Goal: Information Seeking & Learning: Learn about a topic

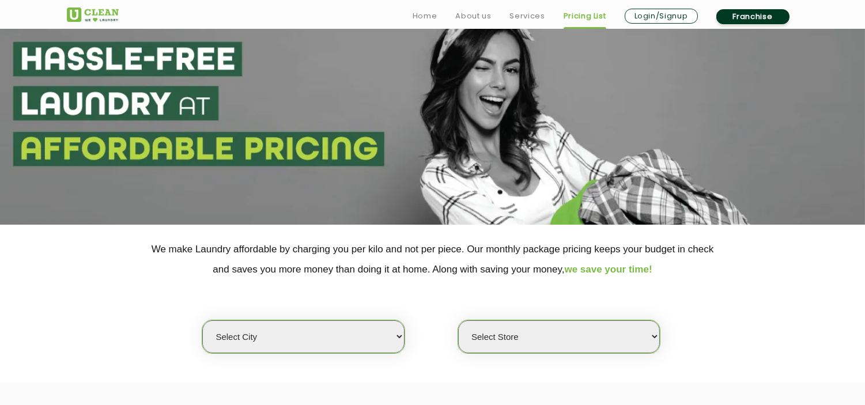
scroll to position [64, 0]
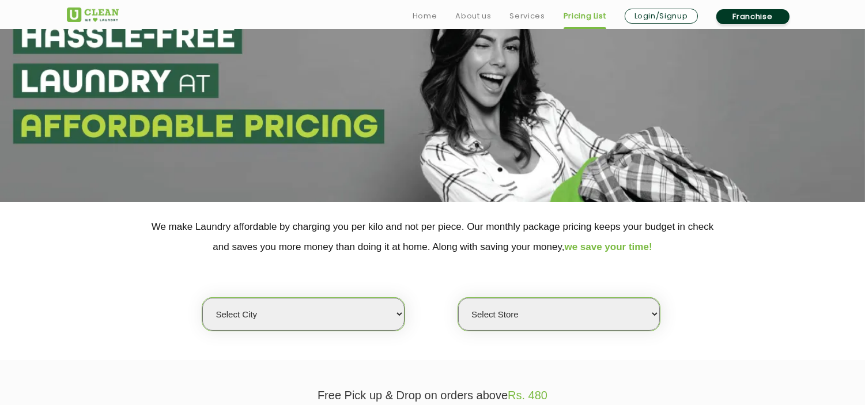
click at [285, 310] on select "Select city [GEOGRAPHIC_DATA] [GEOGRAPHIC_DATA] [GEOGRAPHIC_DATA] [GEOGRAPHIC_D…" at bounding box center [303, 314] width 202 height 33
click at [202, 298] on select "Select city [GEOGRAPHIC_DATA] [GEOGRAPHIC_DATA] [GEOGRAPHIC_DATA] [GEOGRAPHIC_D…" at bounding box center [303, 314] width 202 height 33
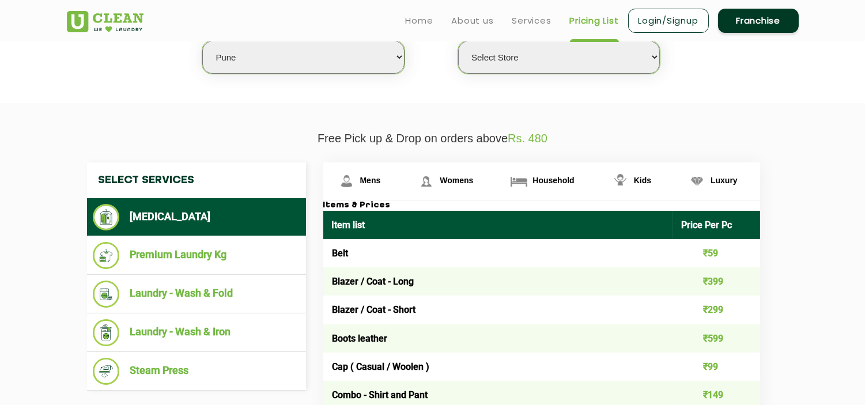
scroll to position [320, 0]
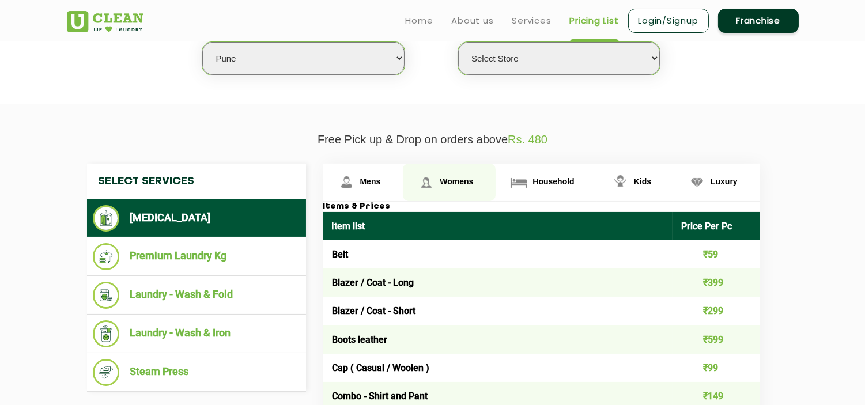
click at [448, 179] on span "Womens" at bounding box center [456, 181] width 33 height 9
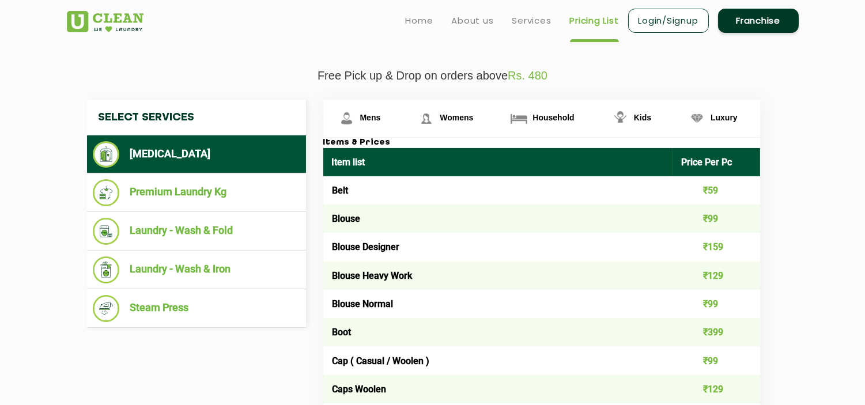
scroll to position [64, 0]
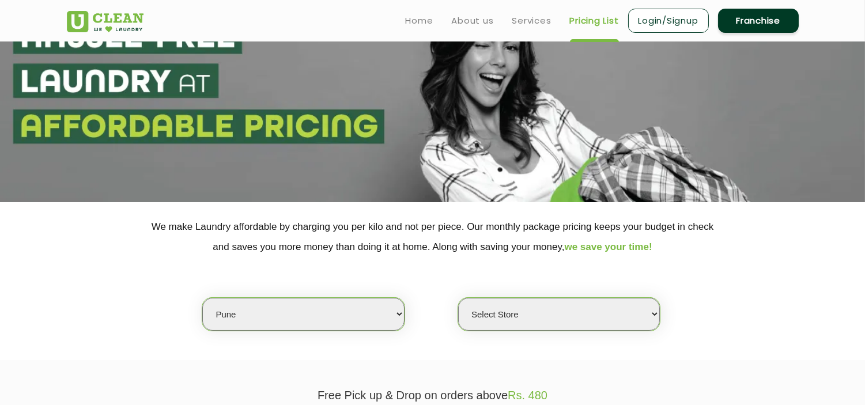
click at [308, 311] on select "Select city [GEOGRAPHIC_DATA] [GEOGRAPHIC_DATA] [GEOGRAPHIC_DATA] [GEOGRAPHIC_D…" at bounding box center [303, 314] width 202 height 33
click at [202, 298] on select "Select city [GEOGRAPHIC_DATA] [GEOGRAPHIC_DATA] [GEOGRAPHIC_DATA] [GEOGRAPHIC_D…" at bounding box center [303, 314] width 202 height 33
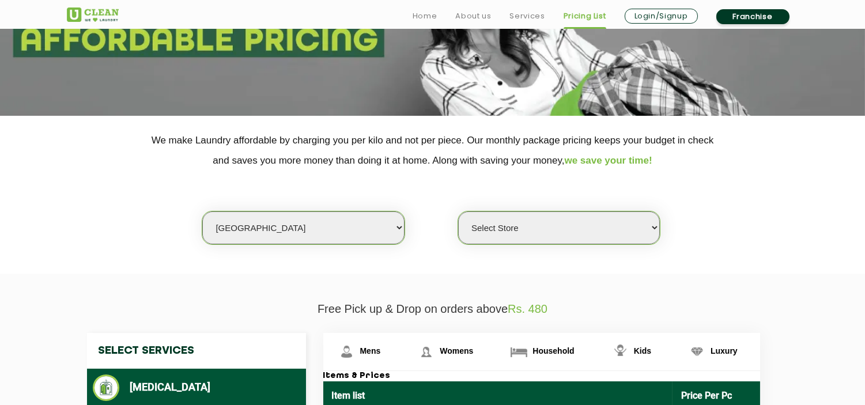
scroll to position [256, 0]
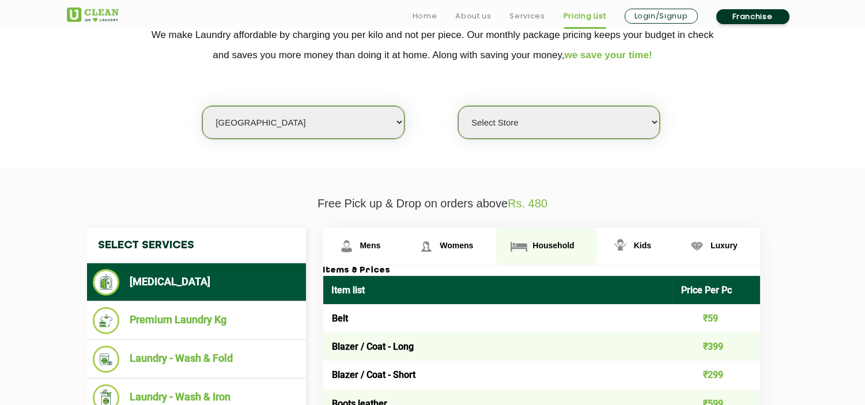
click at [543, 241] on span "Household" at bounding box center [552, 245] width 41 height 9
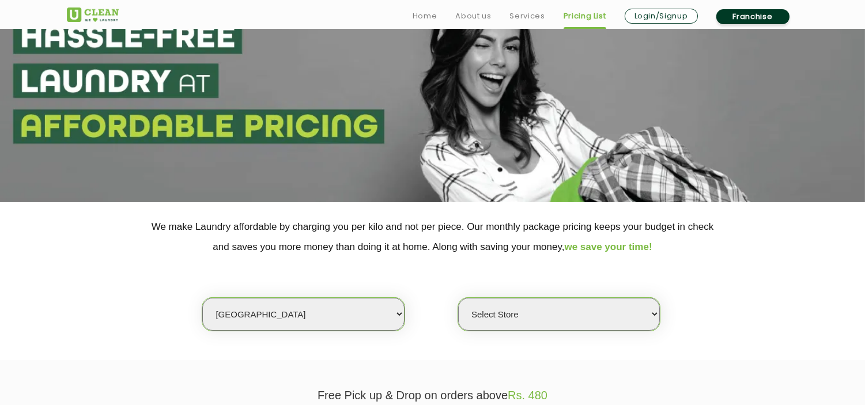
scroll to position [128, 0]
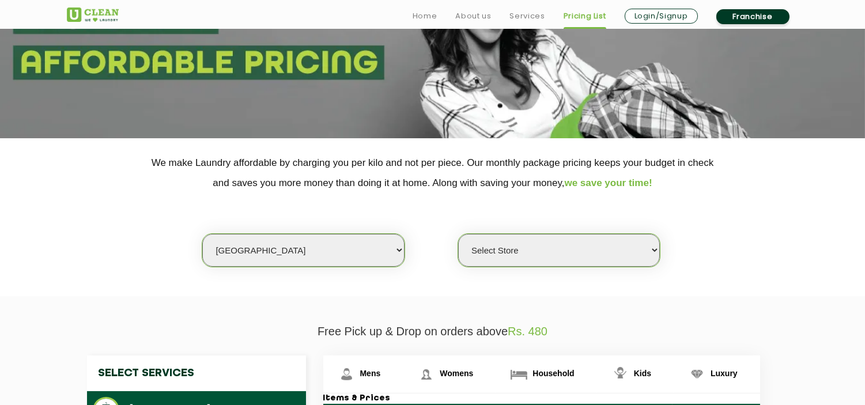
click at [278, 248] on select "Select city [GEOGRAPHIC_DATA] [GEOGRAPHIC_DATA] [GEOGRAPHIC_DATA] [GEOGRAPHIC_D…" at bounding box center [303, 250] width 202 height 33
select select "4"
click at [202, 234] on select "Select city [GEOGRAPHIC_DATA] [GEOGRAPHIC_DATA] [GEOGRAPHIC_DATA] [GEOGRAPHIC_D…" at bounding box center [303, 250] width 202 height 33
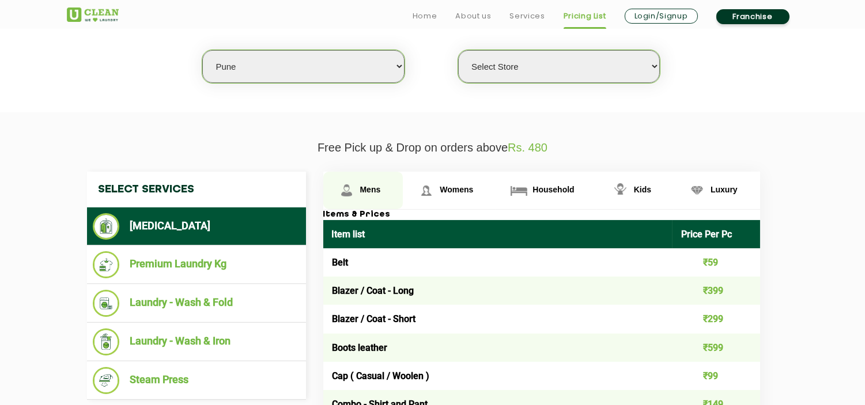
scroll to position [448, 0]
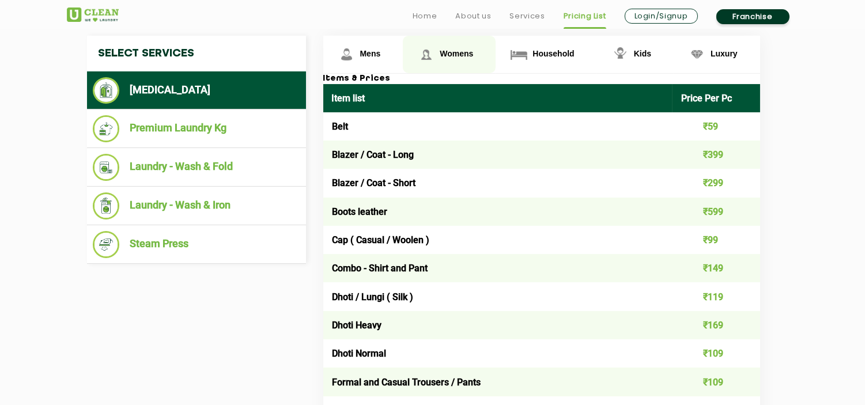
click at [459, 50] on span "Womens" at bounding box center [456, 53] width 33 height 9
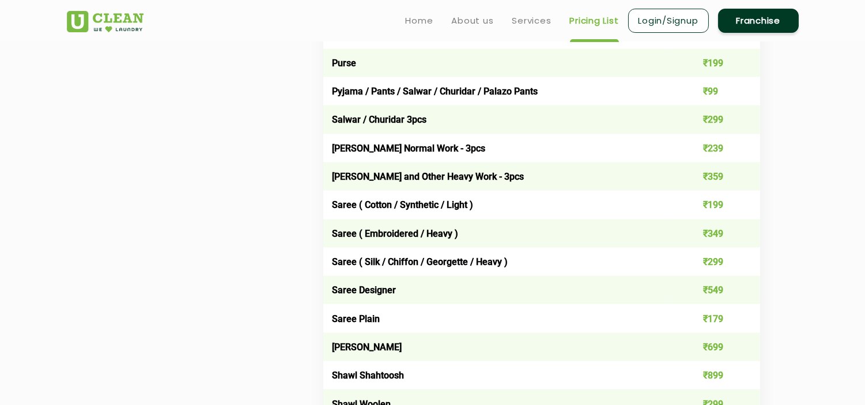
scroll to position [3136, 0]
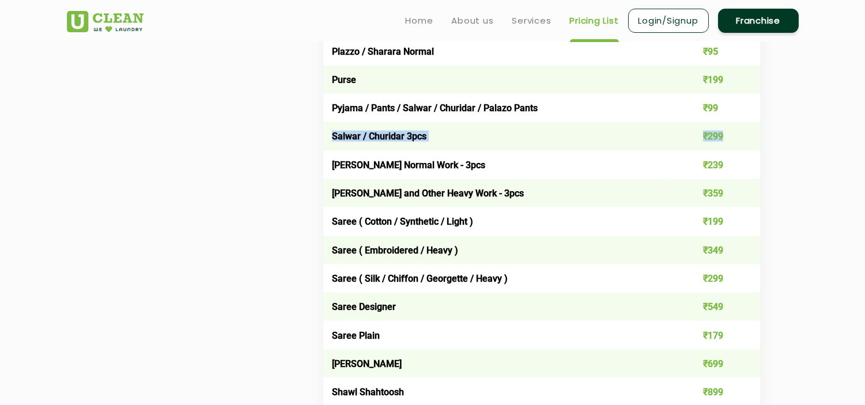
drag, startPoint x: 331, startPoint y: 191, endPoint x: 733, endPoint y: 195, distance: 402.1
click at [733, 150] on tr "Salwar / Churidar 3pcs ₹299" at bounding box center [541, 136] width 437 height 28
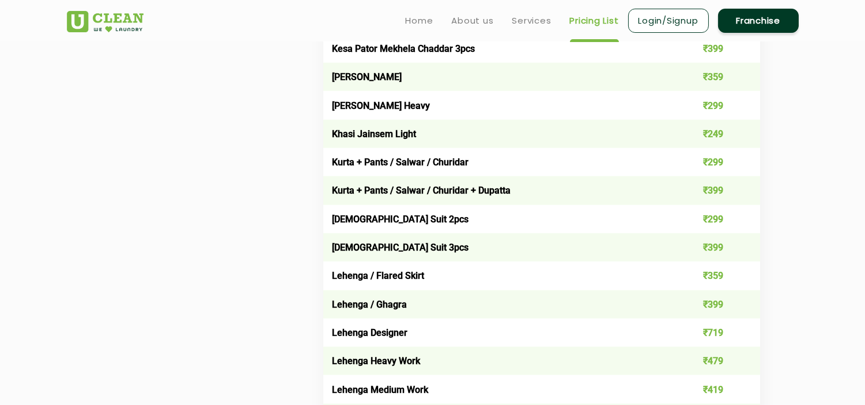
scroll to position [1984, 0]
